Goal: Register for event/course

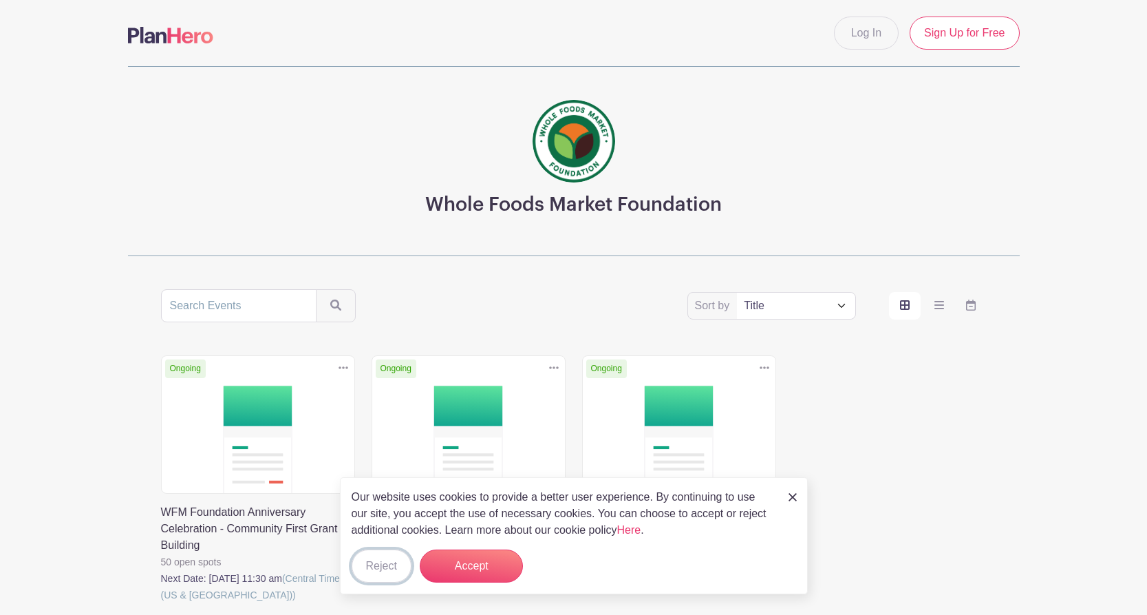
click at [382, 566] on button "Reject" at bounding box center [382, 565] width 60 height 33
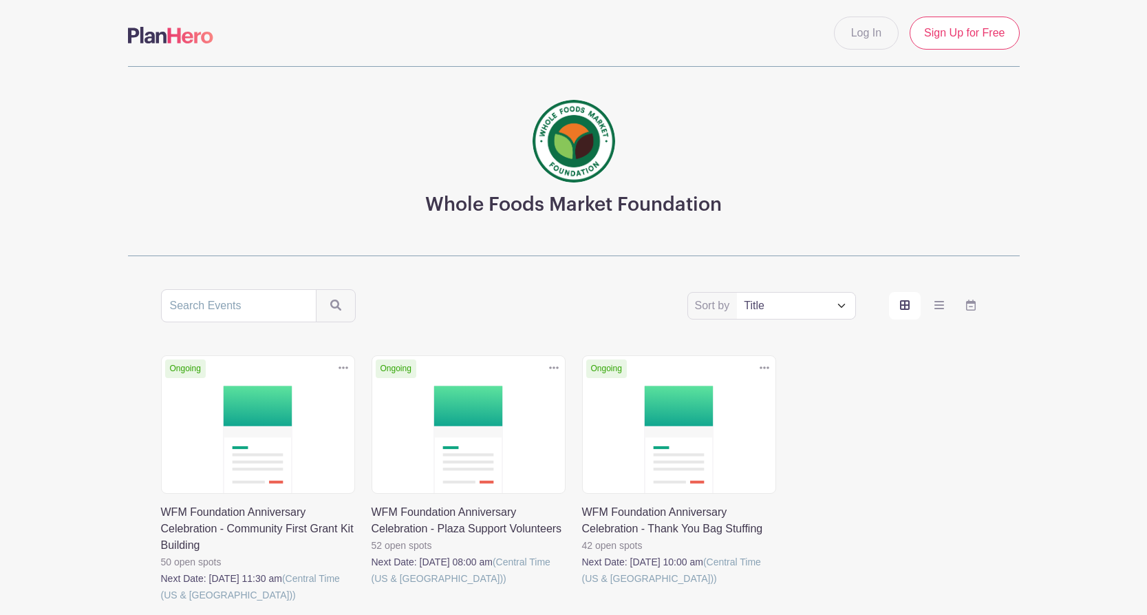
click at [118, 460] on main "Log In Sign Up for Free Whole Foods Market Foundation Sort by Title Recently mo…" at bounding box center [573, 363] width 1147 height 727
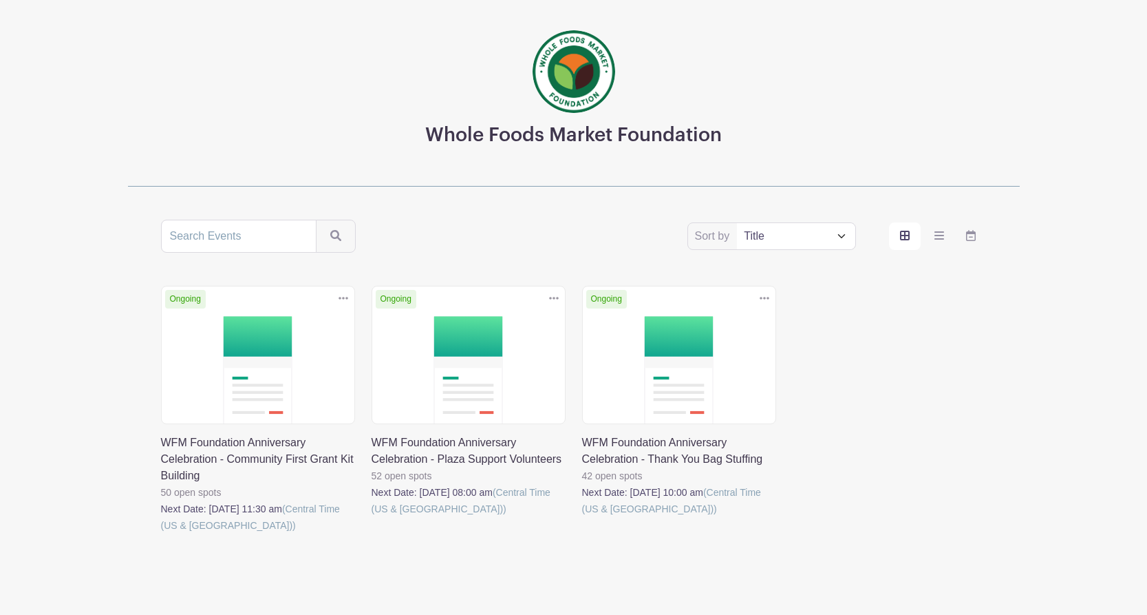
scroll to position [113, 0]
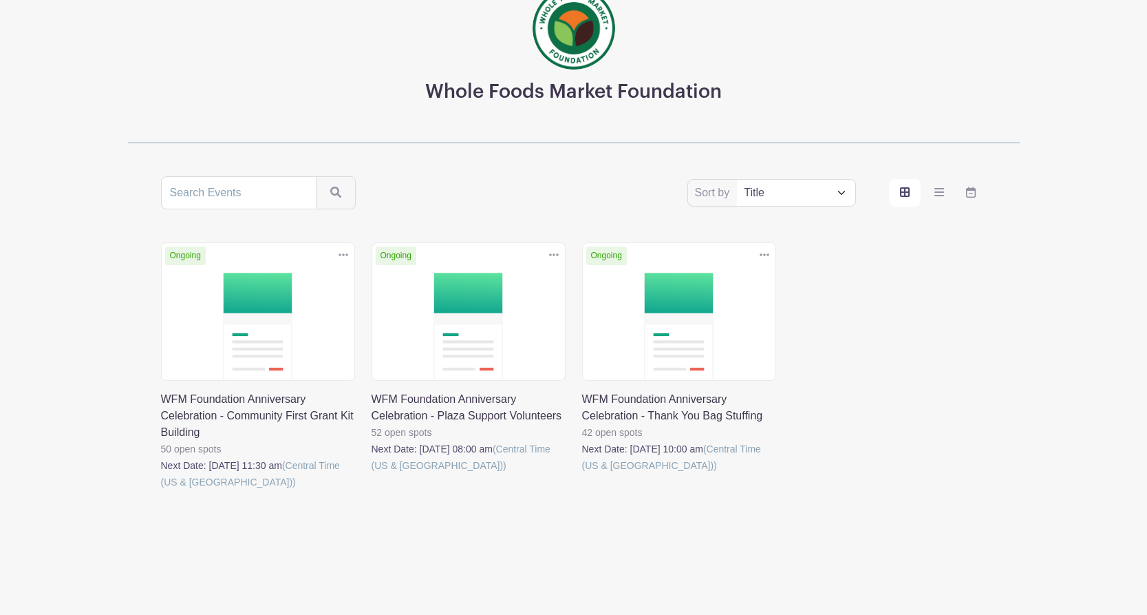
click at [582, 473] on link at bounding box center [582, 473] width 0 height 0
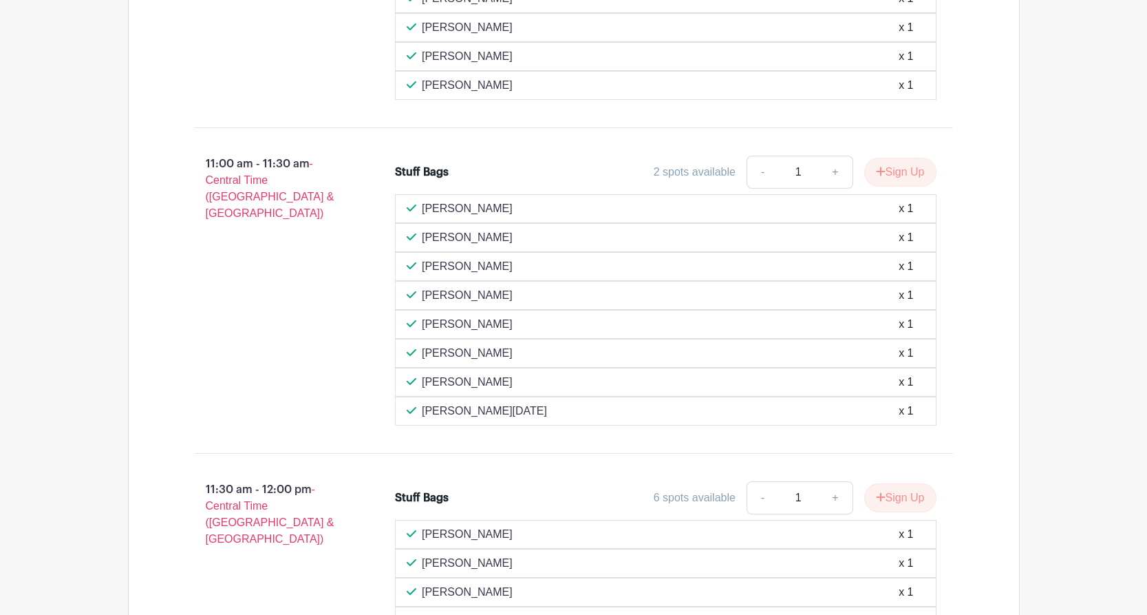
scroll to position [1406, 0]
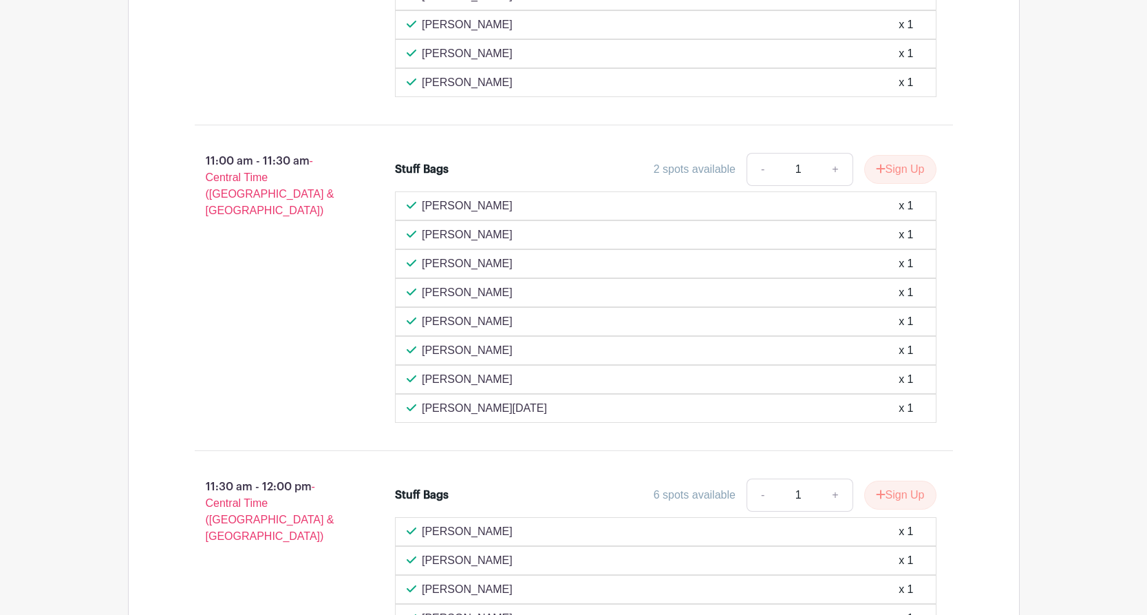
scroll to position [113, 0]
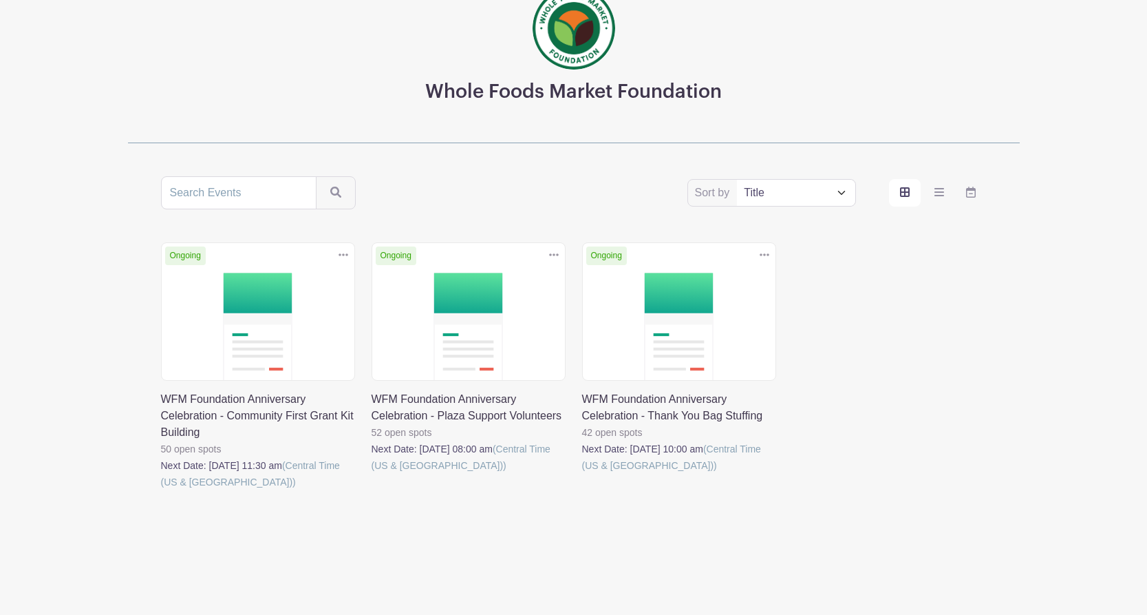
click at [161, 490] on link at bounding box center [161, 490] width 0 height 0
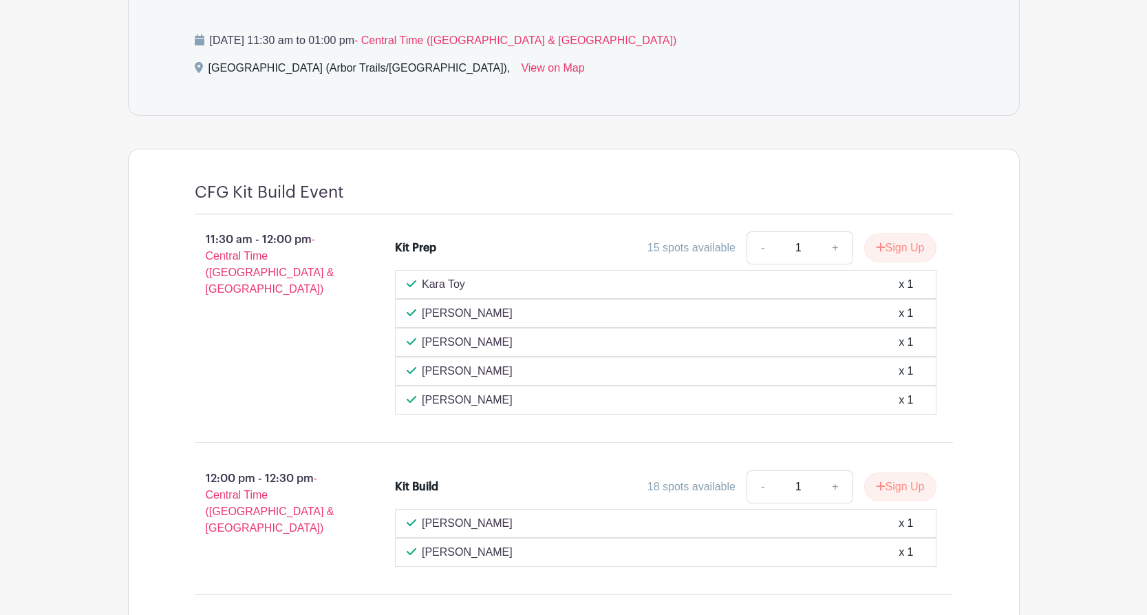
scroll to position [679, 0]
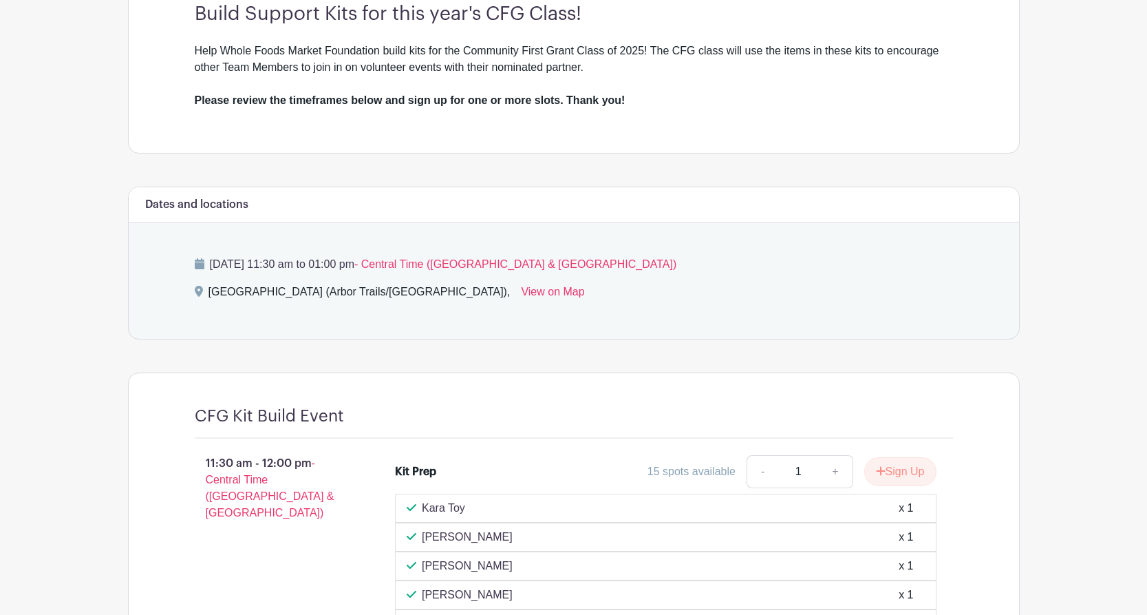
scroll to position [113, 0]
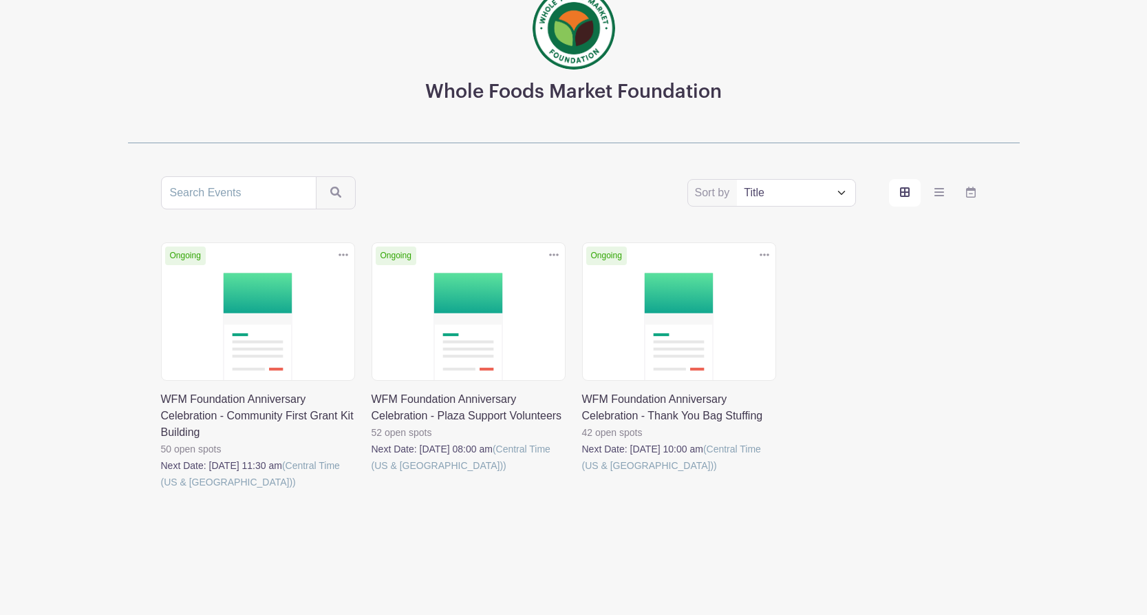
click at [372, 473] on link at bounding box center [372, 473] width 0 height 0
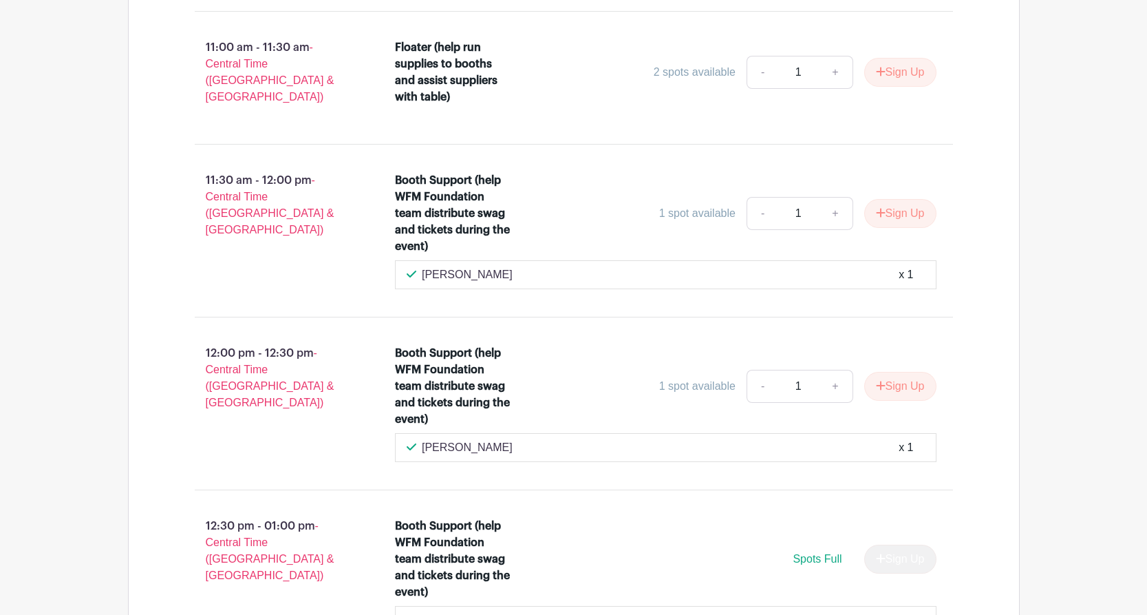
scroll to position [2895, 0]
